Goal: Find specific page/section: Find specific page/section

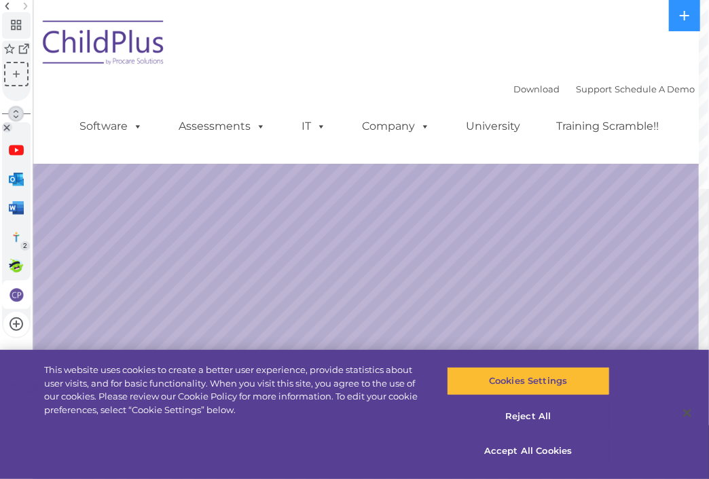
select select "MEDIUM"
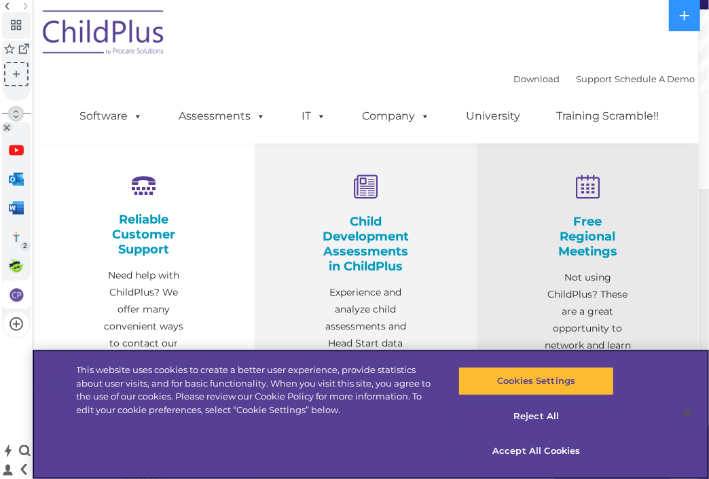
scroll to position [441, 0]
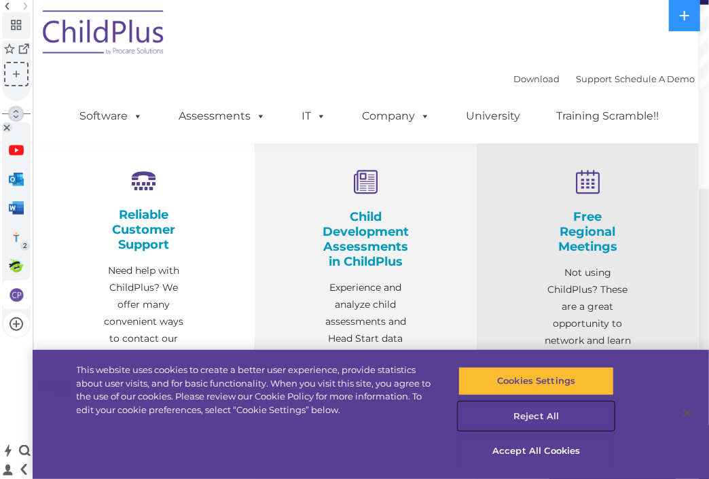
click at [541, 413] on button "Reject All" at bounding box center [536, 416] width 156 height 29
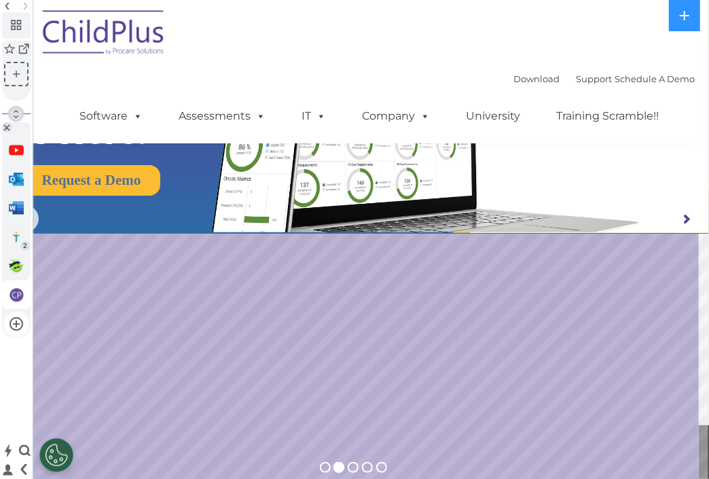
scroll to position [0, 0]
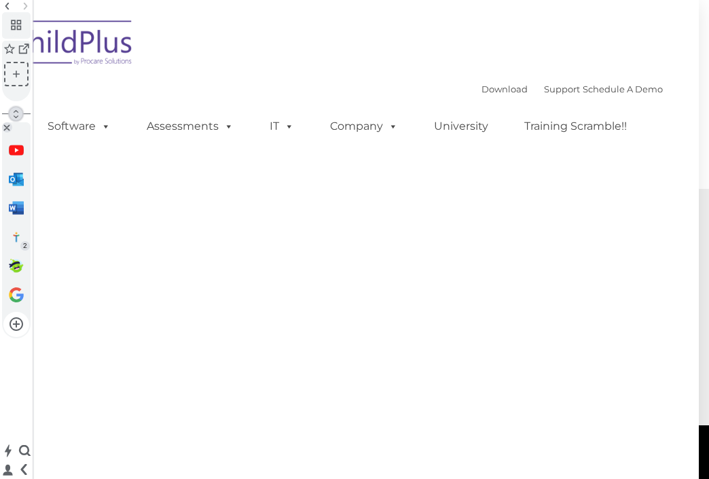
type input ""
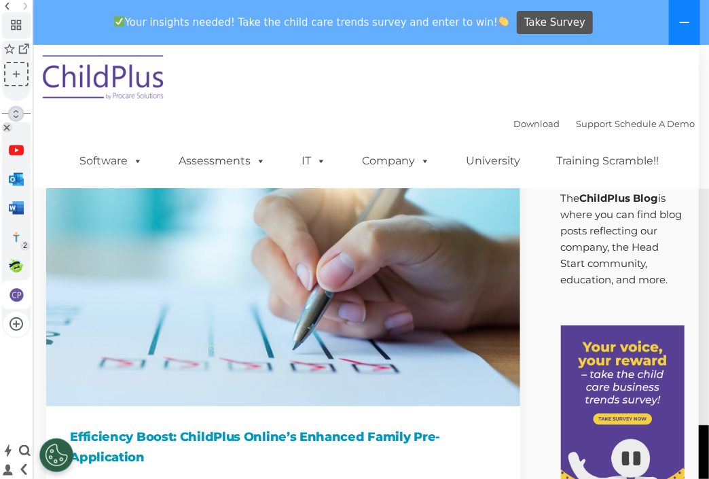
click at [681, 29] on button at bounding box center [684, 22] width 31 height 45
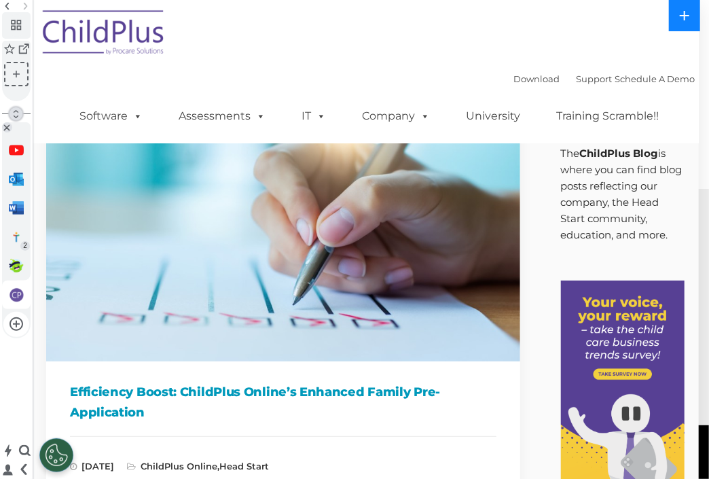
click at [681, 22] on button at bounding box center [684, 15] width 31 height 31
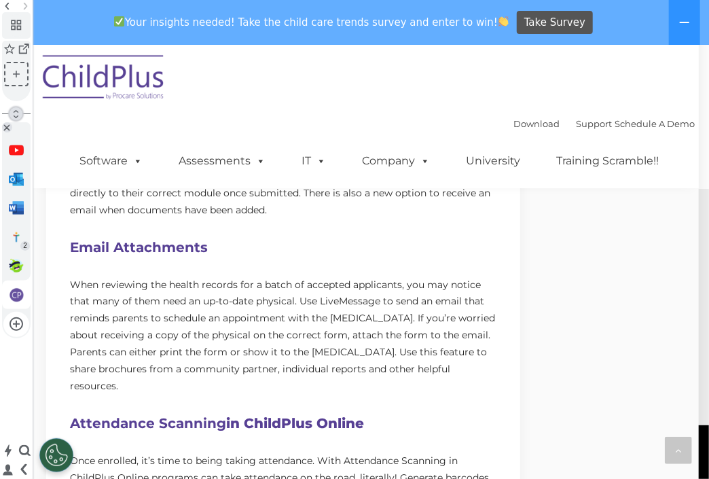
scroll to position [754, 0]
